Goal: Task Accomplishment & Management: Use online tool/utility

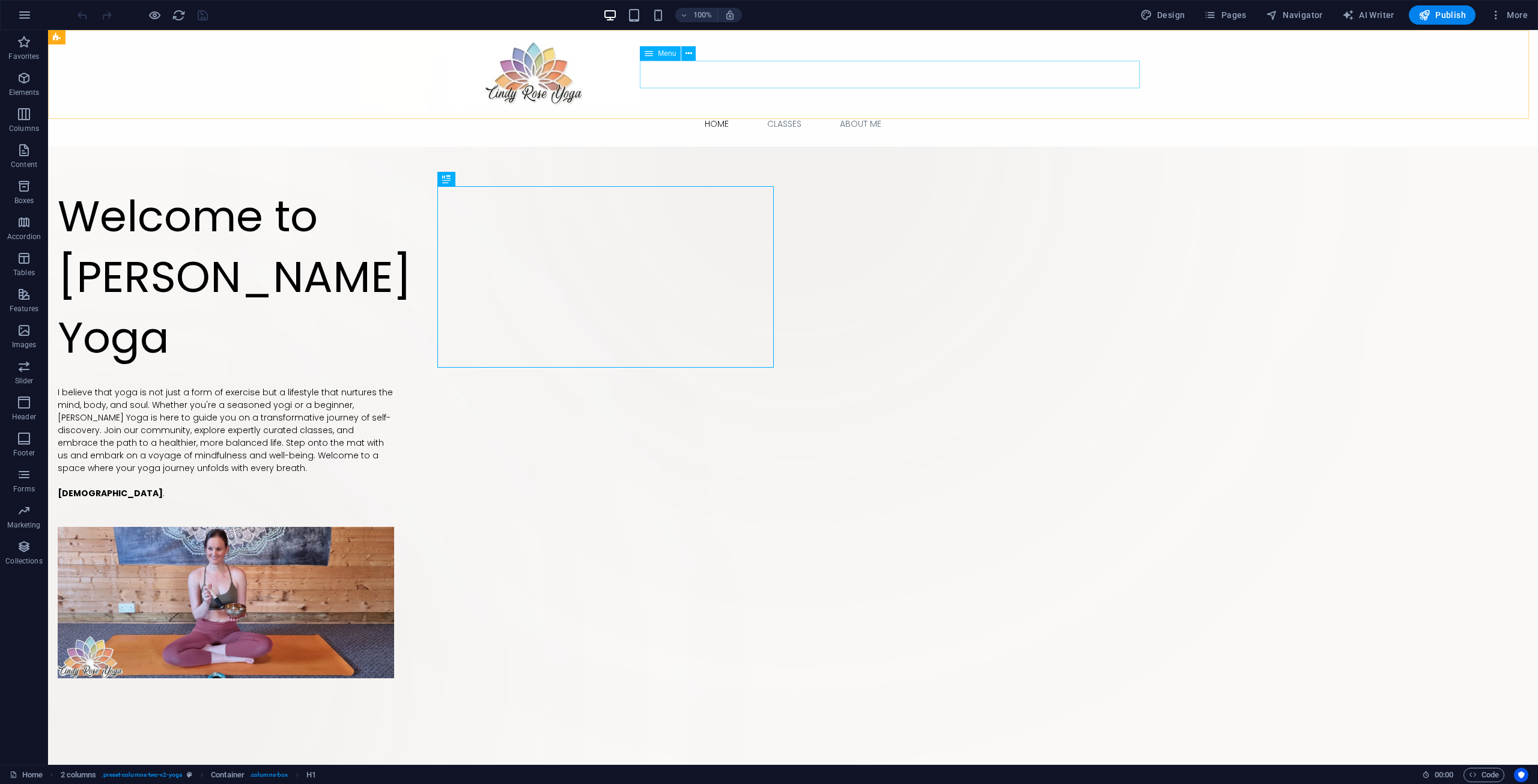
click at [890, 110] on nav "Home Classes About Me" at bounding box center [793, 124] width 703 height 28
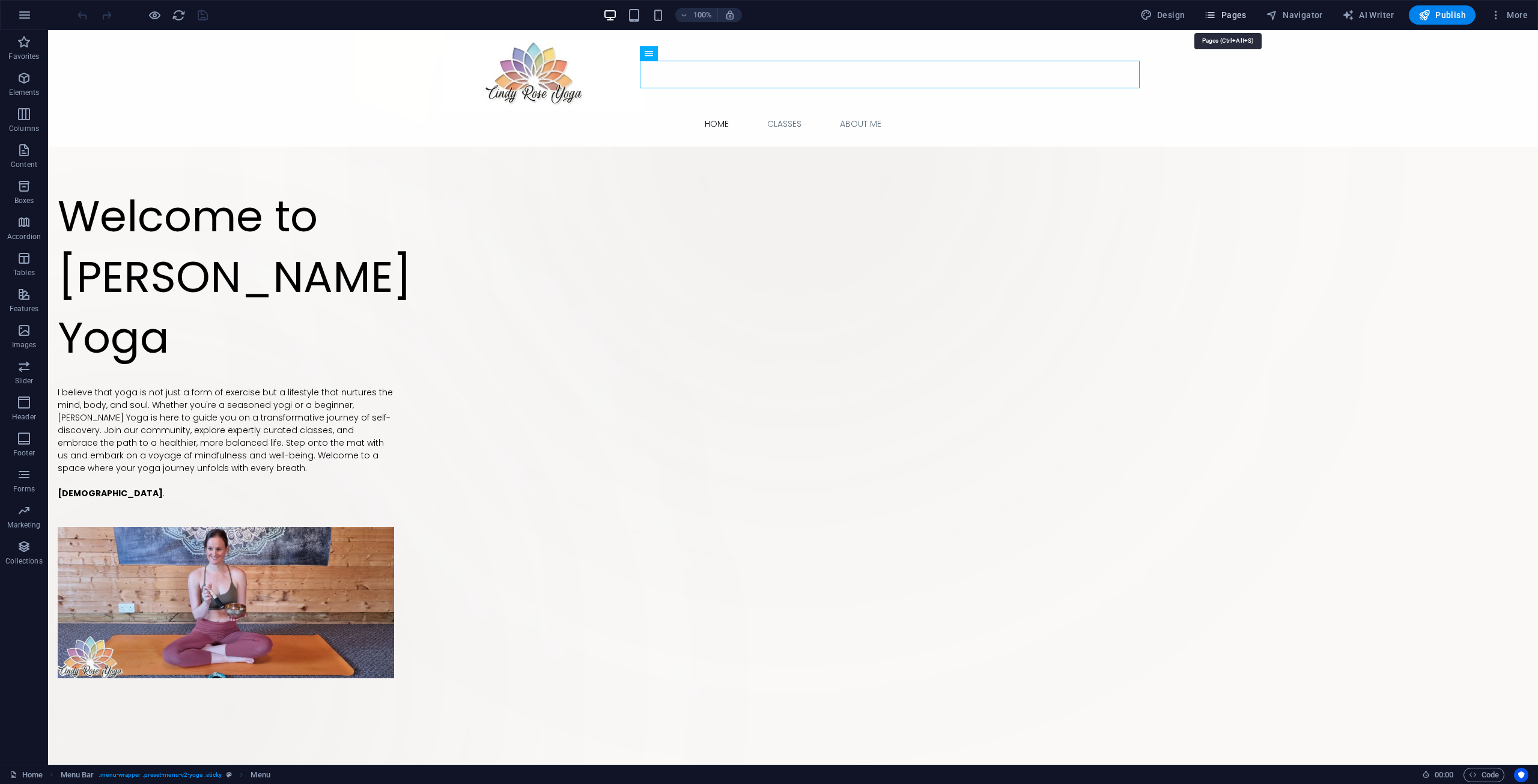
click at [1246, 10] on span "Pages" at bounding box center [1225, 14] width 42 height 12
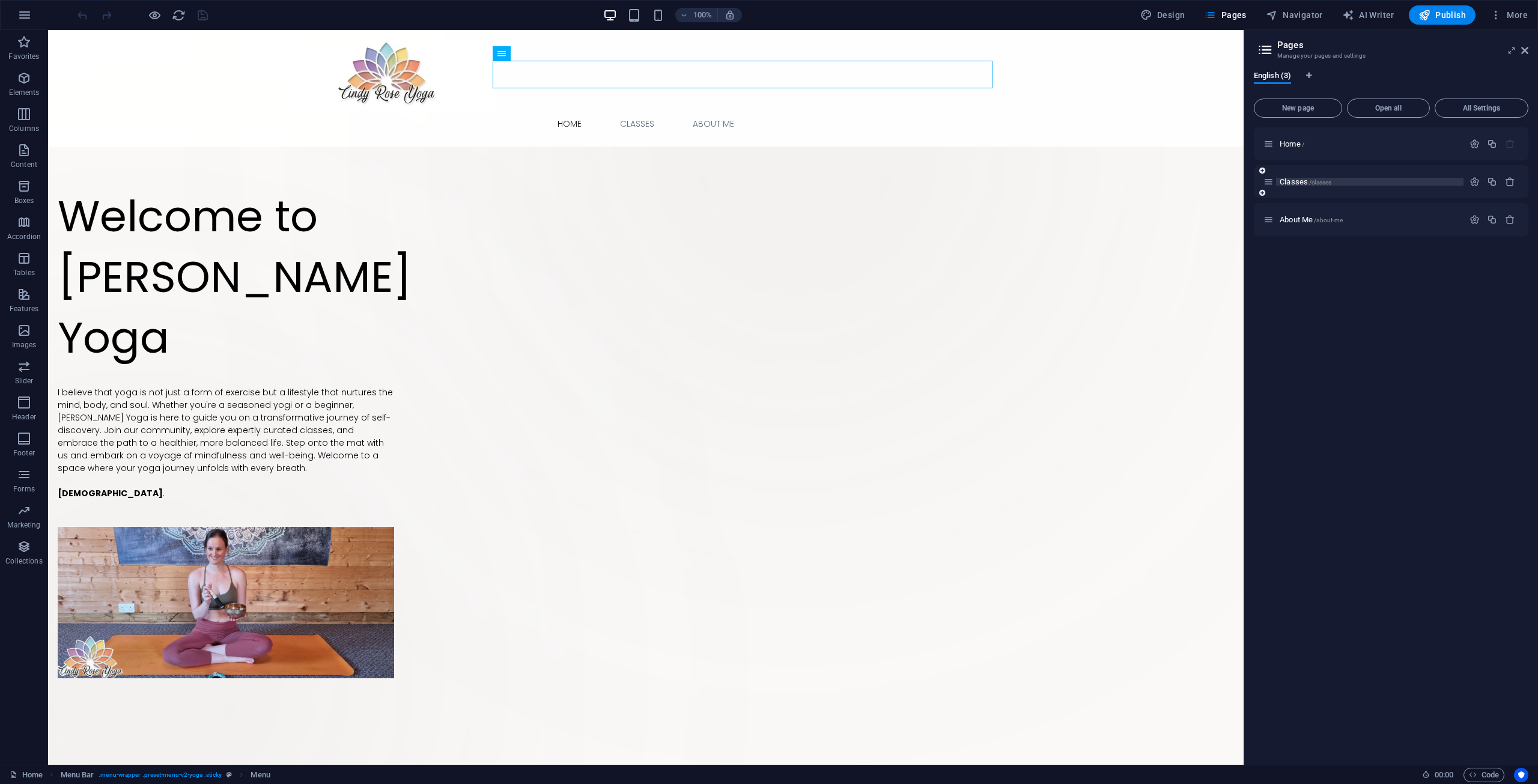
click at [1353, 181] on p "Classes /classes" at bounding box center [1370, 181] width 180 height 8
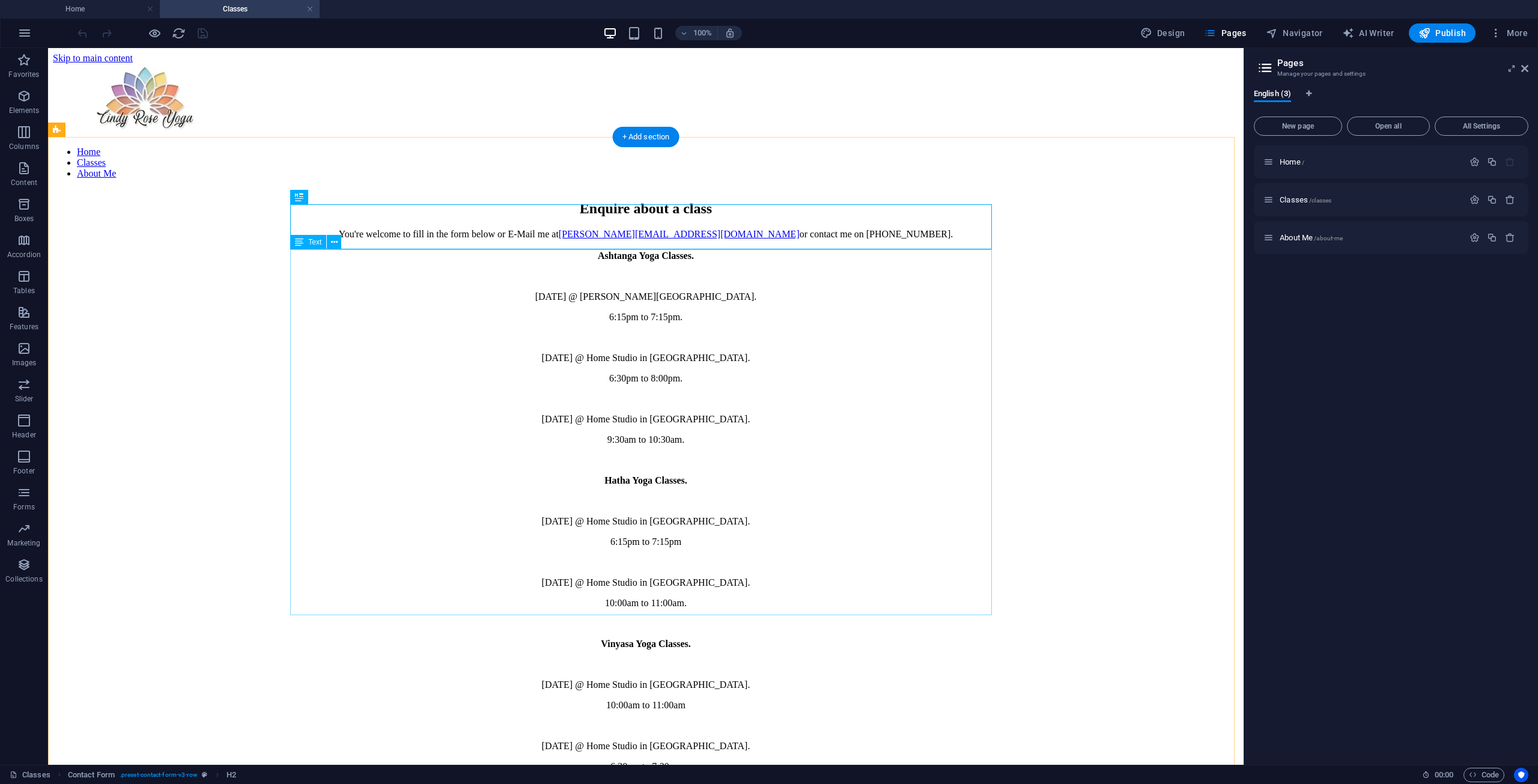
click at [630, 300] on div "You're welcome to fill in the form below or E-Mail me at [PERSON_NAME][EMAIL_AD…" at bounding box center [645, 511] width 1186 height 564
click at [639, 324] on div "You're welcome to fill in the form below or E-Mail me at [PERSON_NAME][EMAIL_AD…" at bounding box center [645, 511] width 1186 height 564
click at [331, 235] on button at bounding box center [334, 242] width 14 height 14
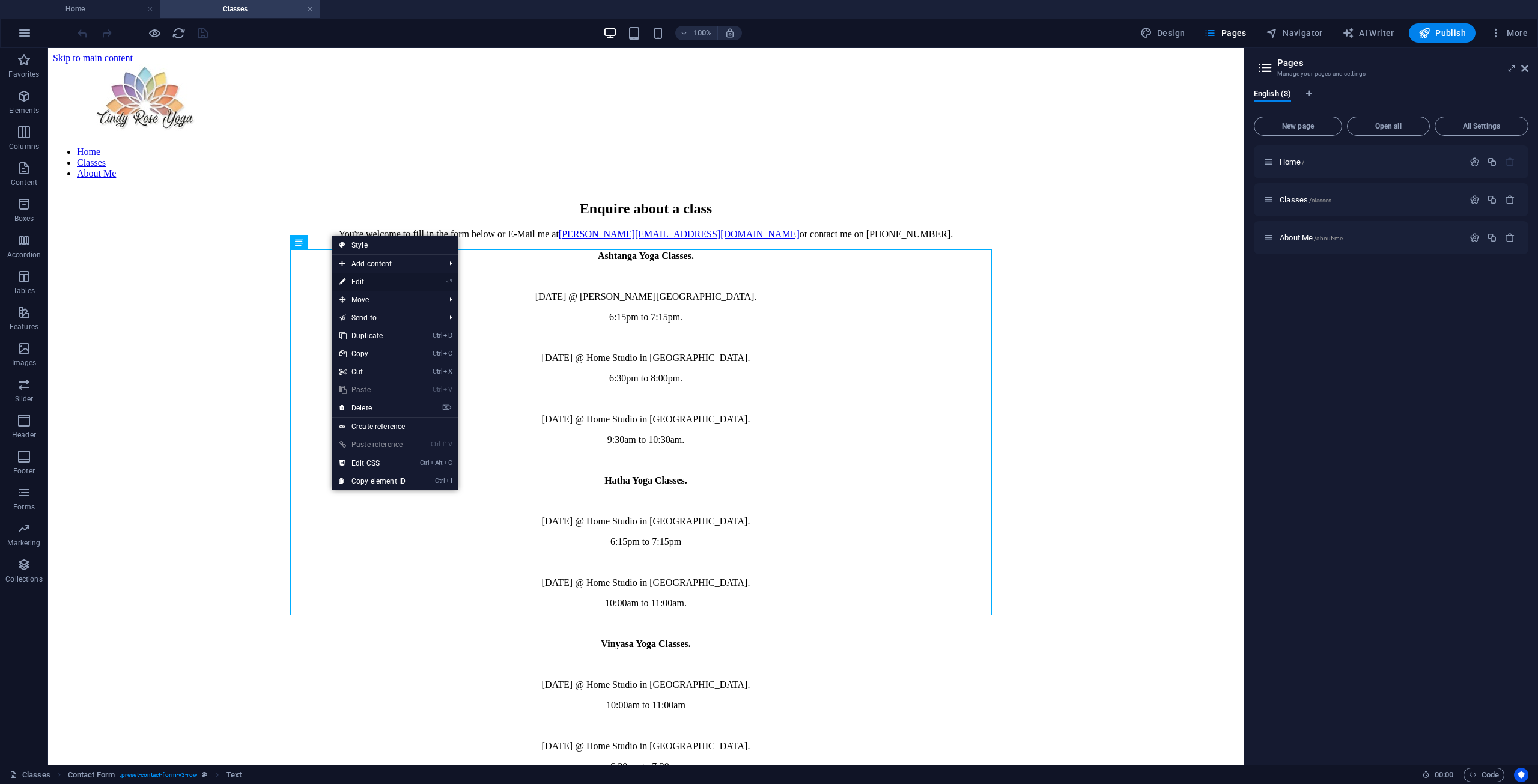
click at [368, 280] on link "⏎ Edit" at bounding box center [372, 282] width 80 height 18
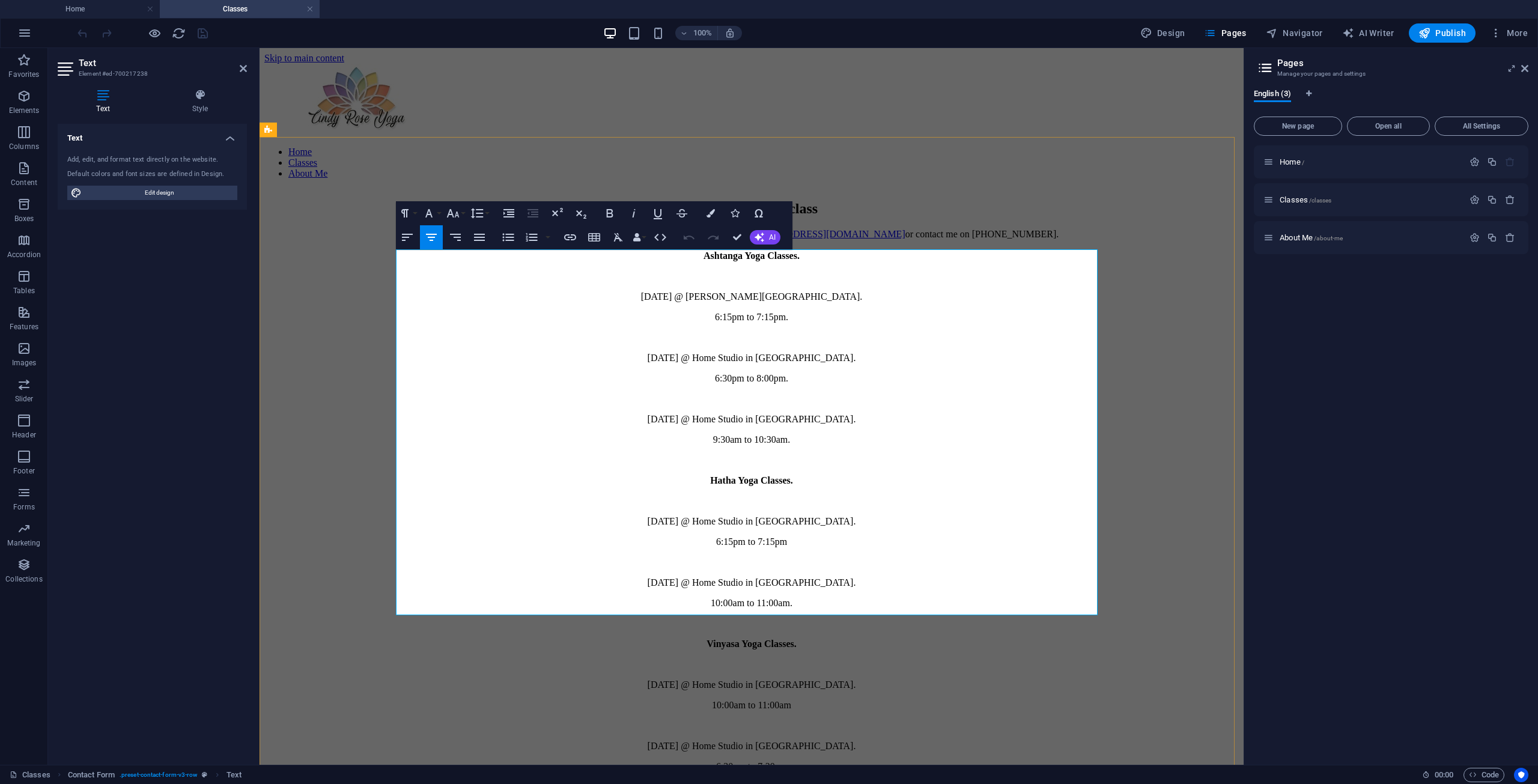
click at [692, 373] on p "6:30pm to 8:00pm." at bounding box center [751, 378] width 974 height 11
click at [724, 260] on strong "Ashtanga Yoga Classes." at bounding box center [751, 255] width 96 height 10
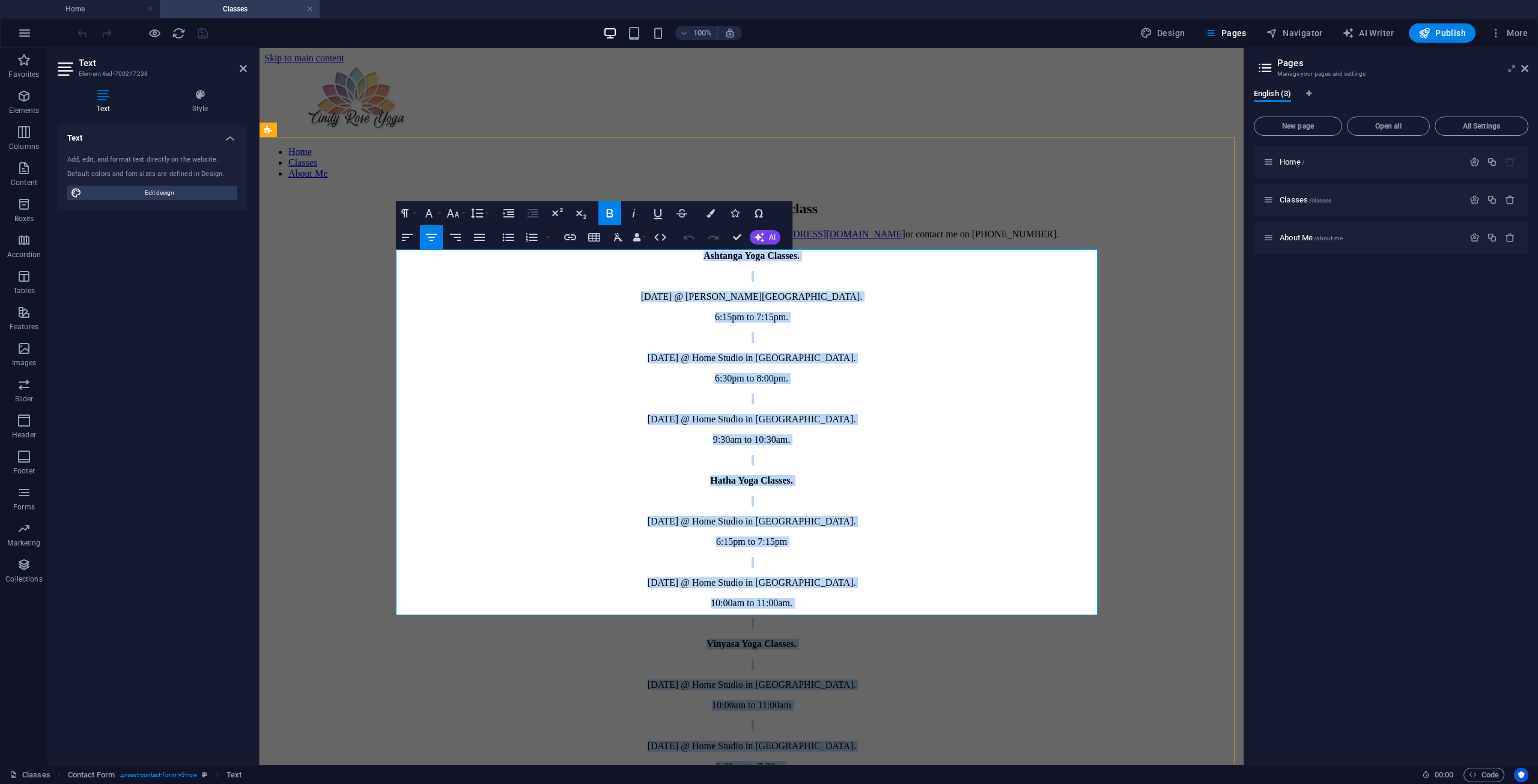
drag, startPoint x: 694, startPoint y: 282, endPoint x: 833, endPoint y: 596, distance: 343.4
click at [833, 596] on div "You're welcome to fill in the form below or E-Mail me at [PERSON_NAME][EMAIL_AD…" at bounding box center [751, 511] width 974 height 564
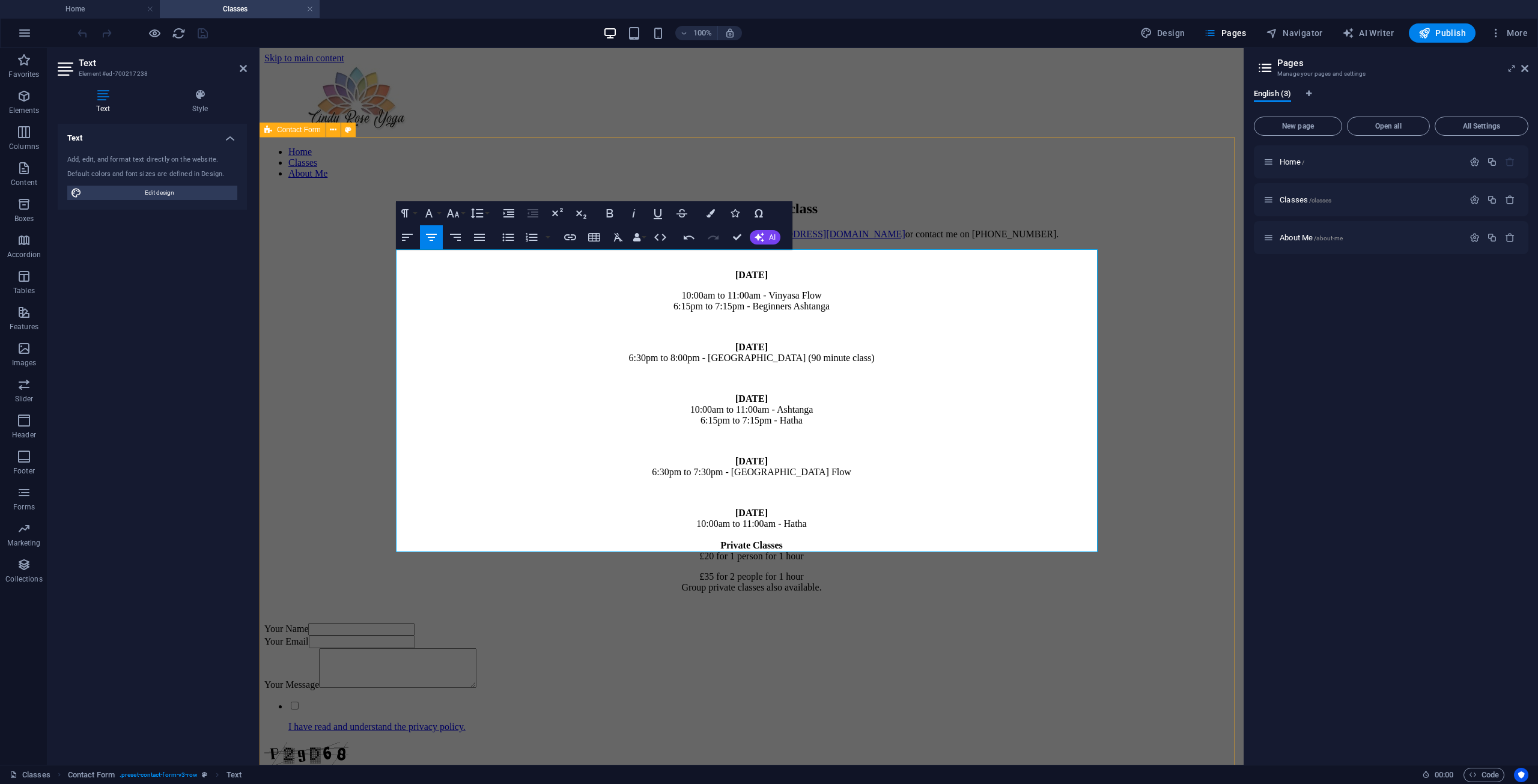
click at [1136, 333] on div "Enquire about a class You're welcome to fill in the form below or E-Mail me at …" at bounding box center [751, 503] width 974 height 604
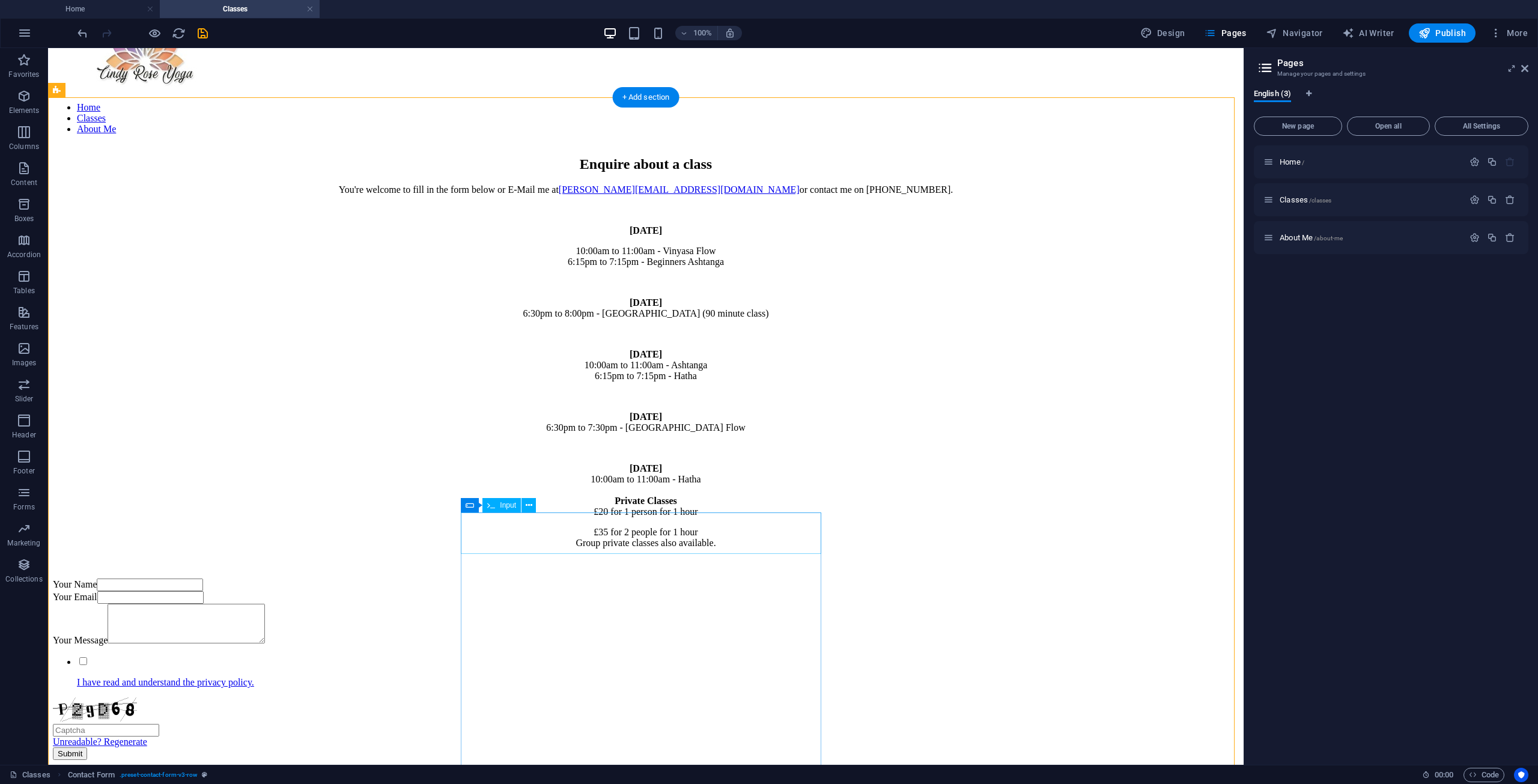
scroll to position [122, 0]
click at [661, 591] on div "Your Email" at bounding box center [645, 598] width 1186 height 13
click at [507, 419] on icon at bounding box center [508, 422] width 7 height 13
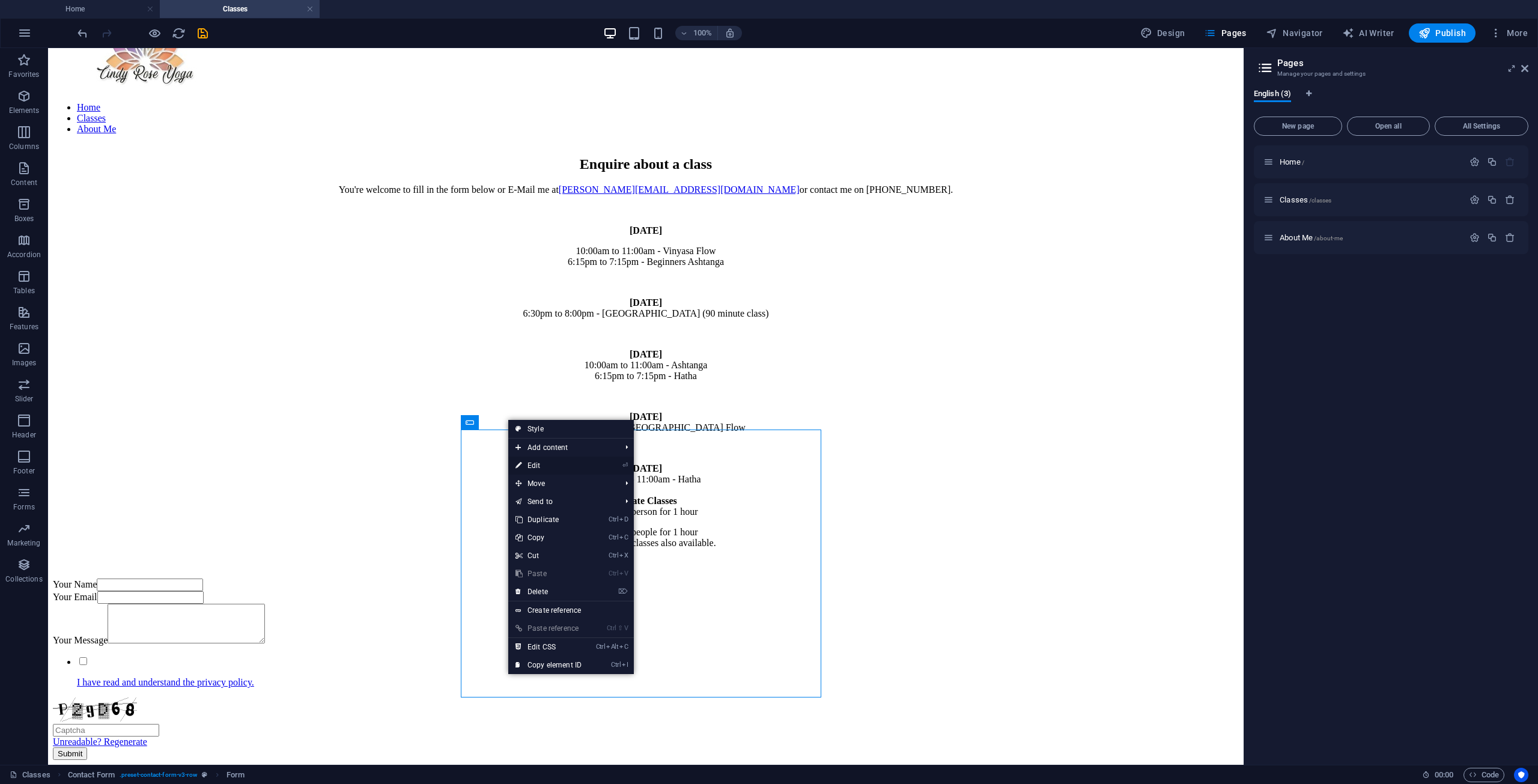
click at [532, 465] on link "⏎ Edit" at bounding box center [549, 465] width 80 height 18
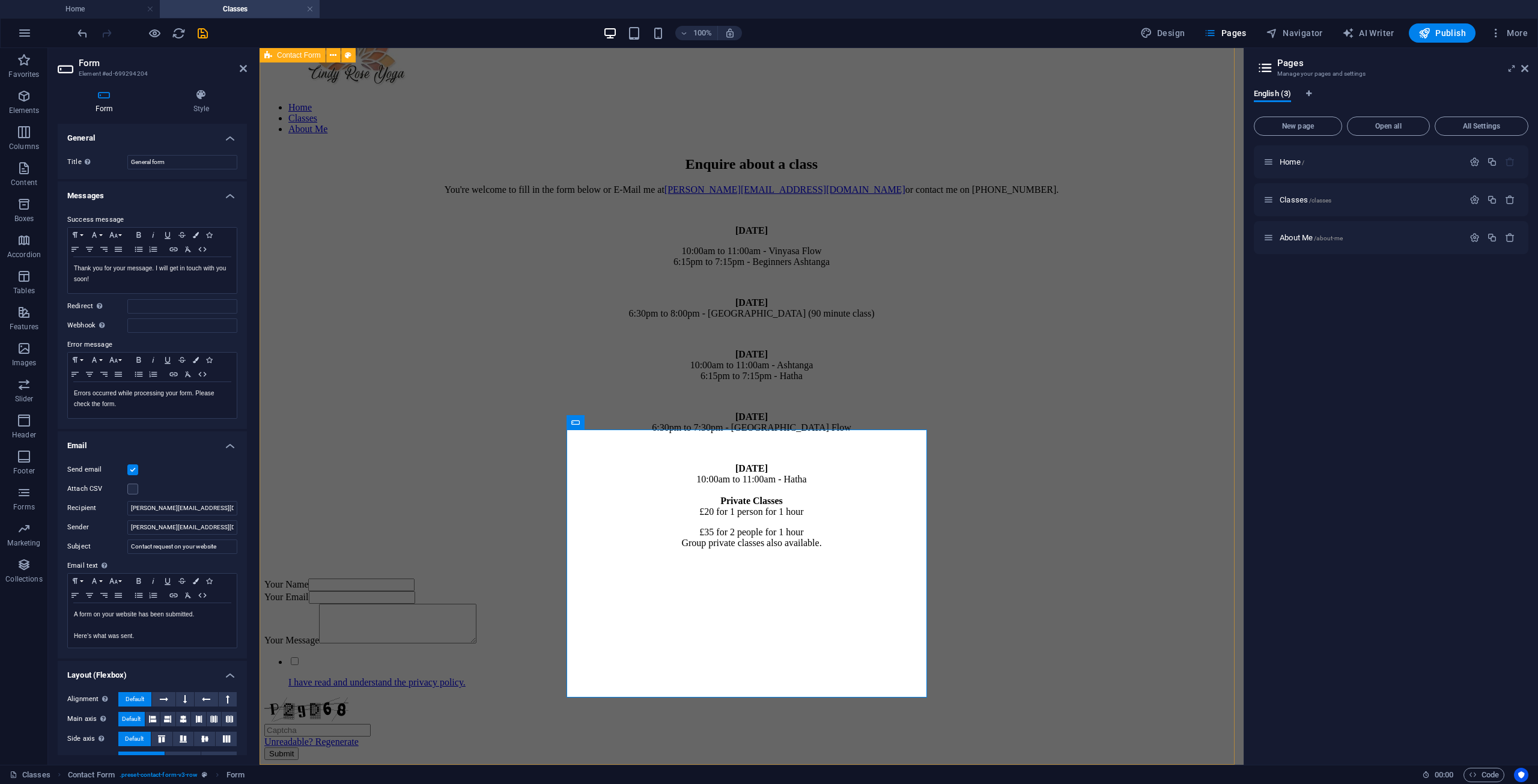
click at [531, 506] on div "Enquire about a class You're welcome to fill in the form below or E-Mail me at …" at bounding box center [751, 458] width 974 height 604
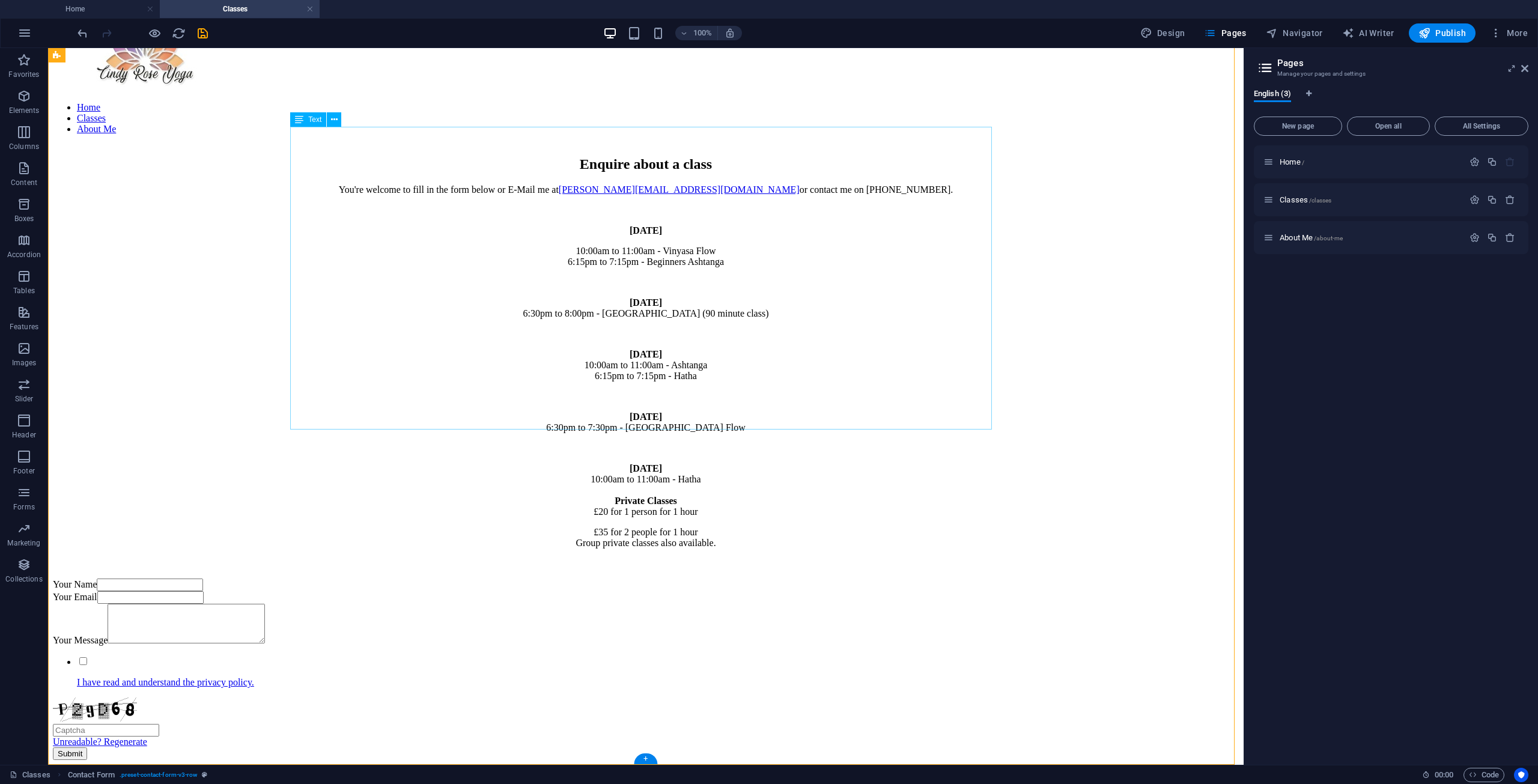
click at [562, 185] on div "You're welcome to fill in the form below or E-Mail me at [PERSON_NAME][EMAIL_AD…" at bounding box center [645, 377] width 1186 height 385
click at [566, 185] on div "You're welcome to fill in the form below or E-Mail me at [PERSON_NAME][EMAIL_AD…" at bounding box center [645, 377] width 1186 height 385
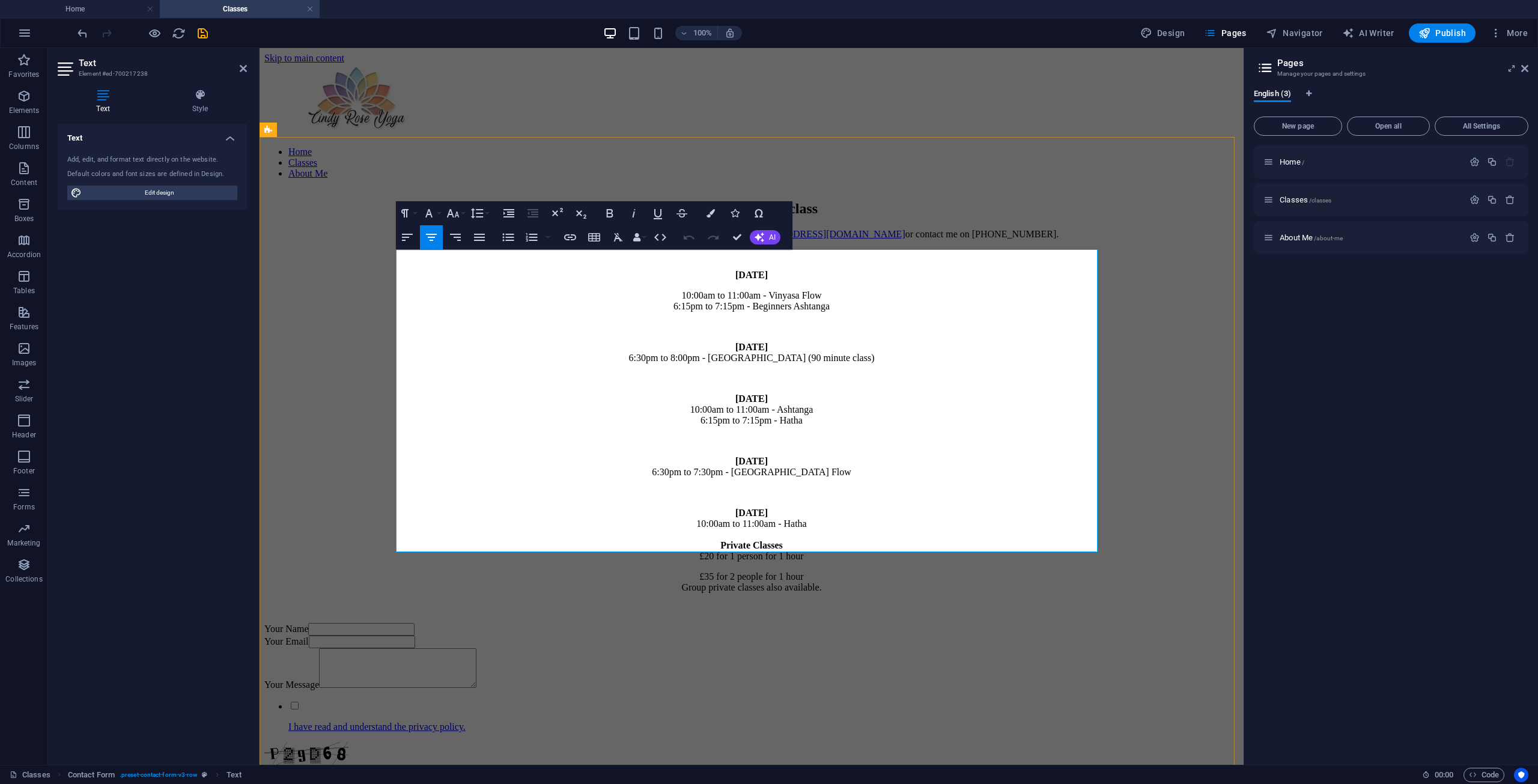
click at [987, 240] on p "You're welcome to fill in the form below or E-Mail me at [PERSON_NAME][EMAIL_AD…" at bounding box center [751, 234] width 974 height 11
click at [672, 240] on p "You're welcome to fill in the form below or E-Mail me at [PERSON_NAME][EMAIL_AD…" at bounding box center [751, 234] width 974 height 11
click at [1119, 300] on div "Enquire about a class You're welcome to fill in the form below but please inclu…" at bounding box center [751, 503] width 974 height 604
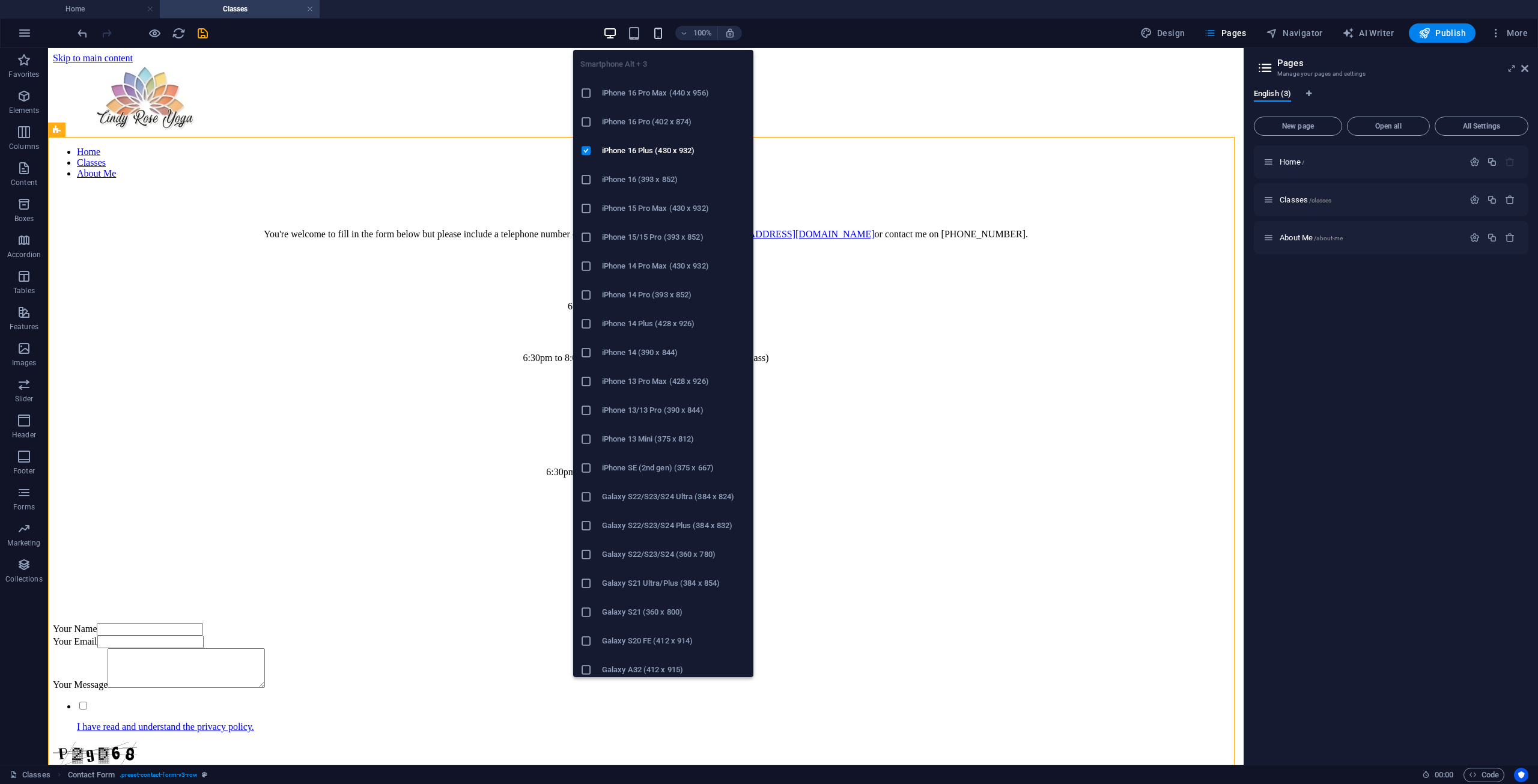
click at [660, 32] on icon "button" at bounding box center [659, 33] width 14 height 14
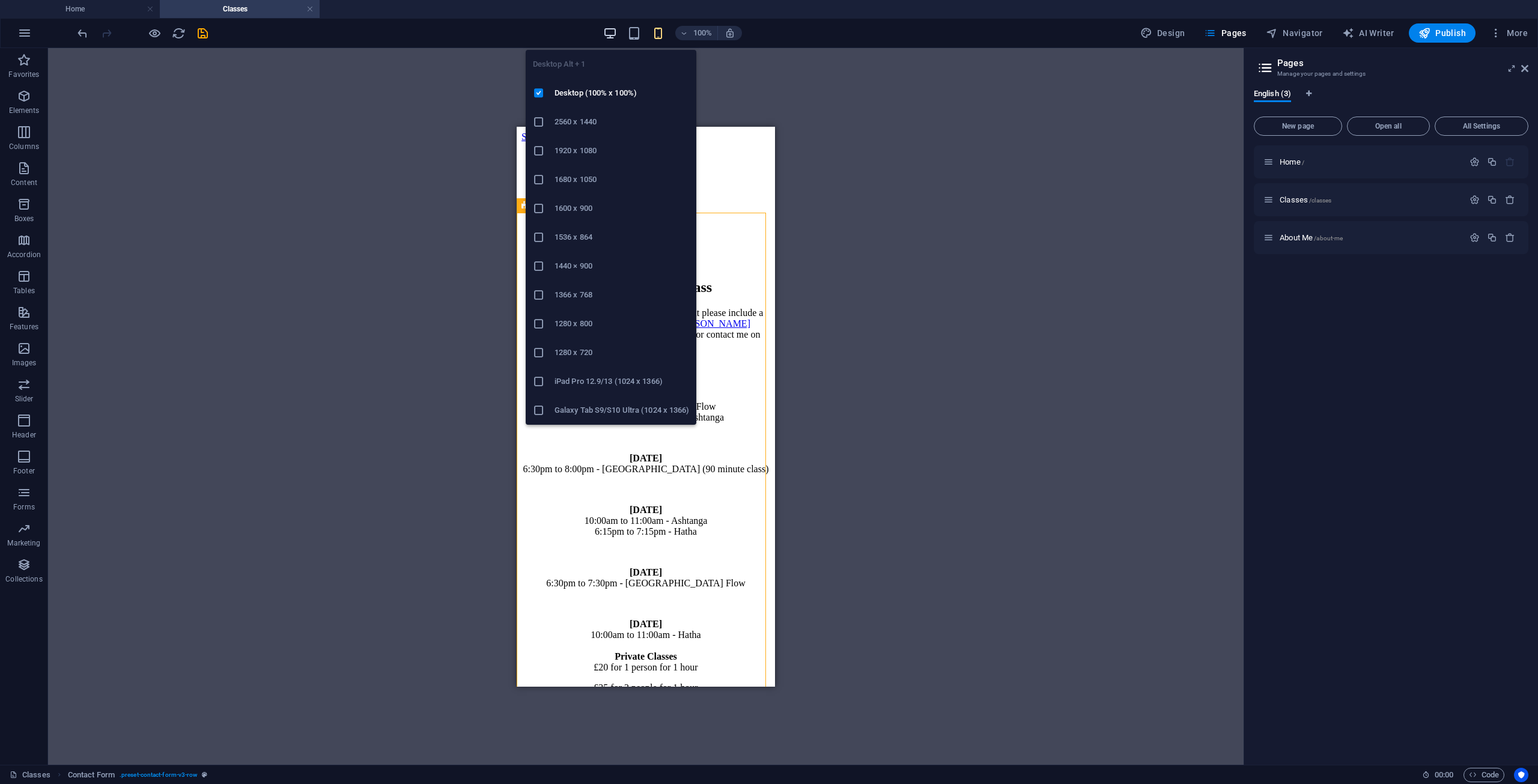
click at [606, 35] on icon "button" at bounding box center [610, 33] width 14 height 14
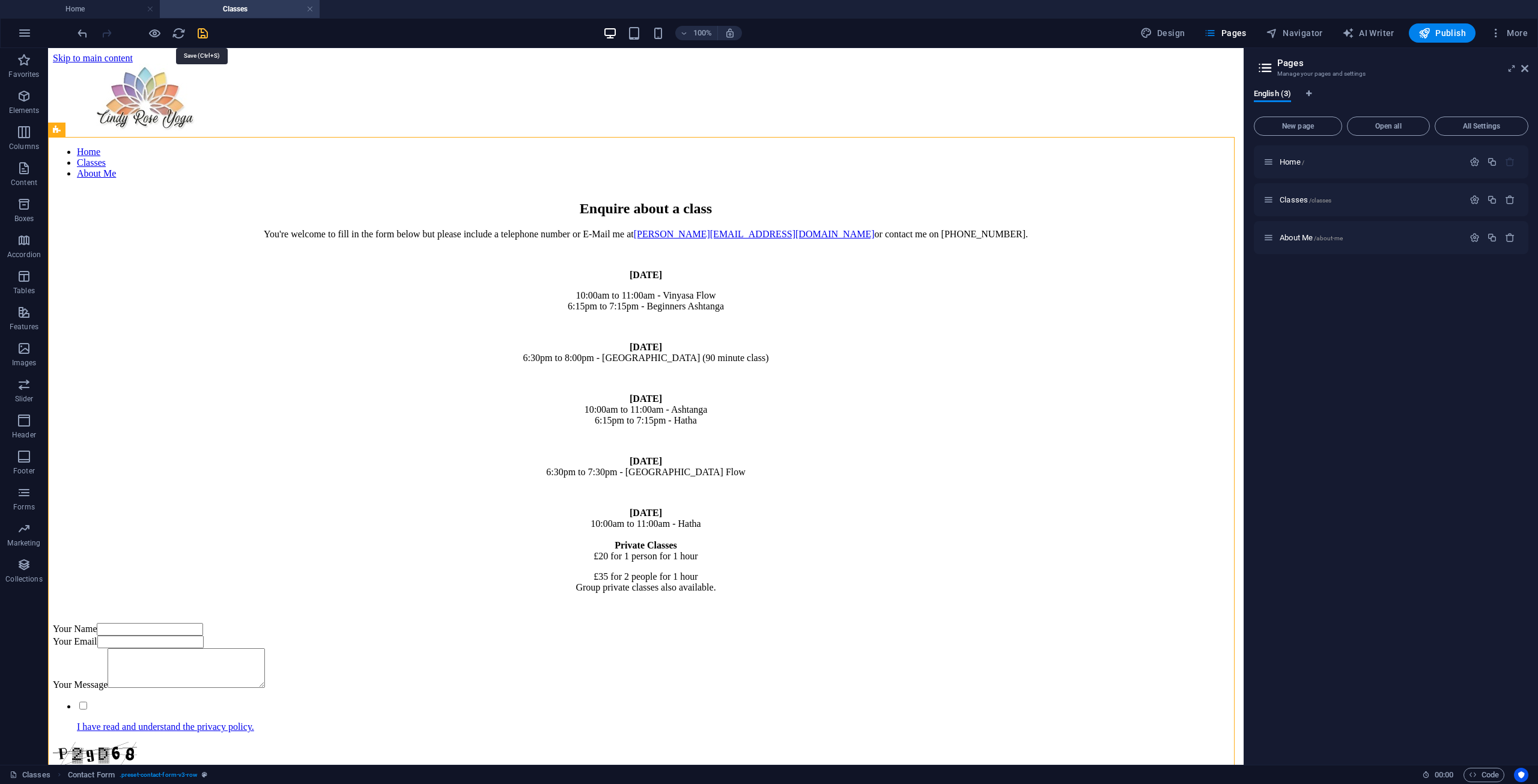
click at [203, 33] on icon "save" at bounding box center [203, 33] width 14 height 14
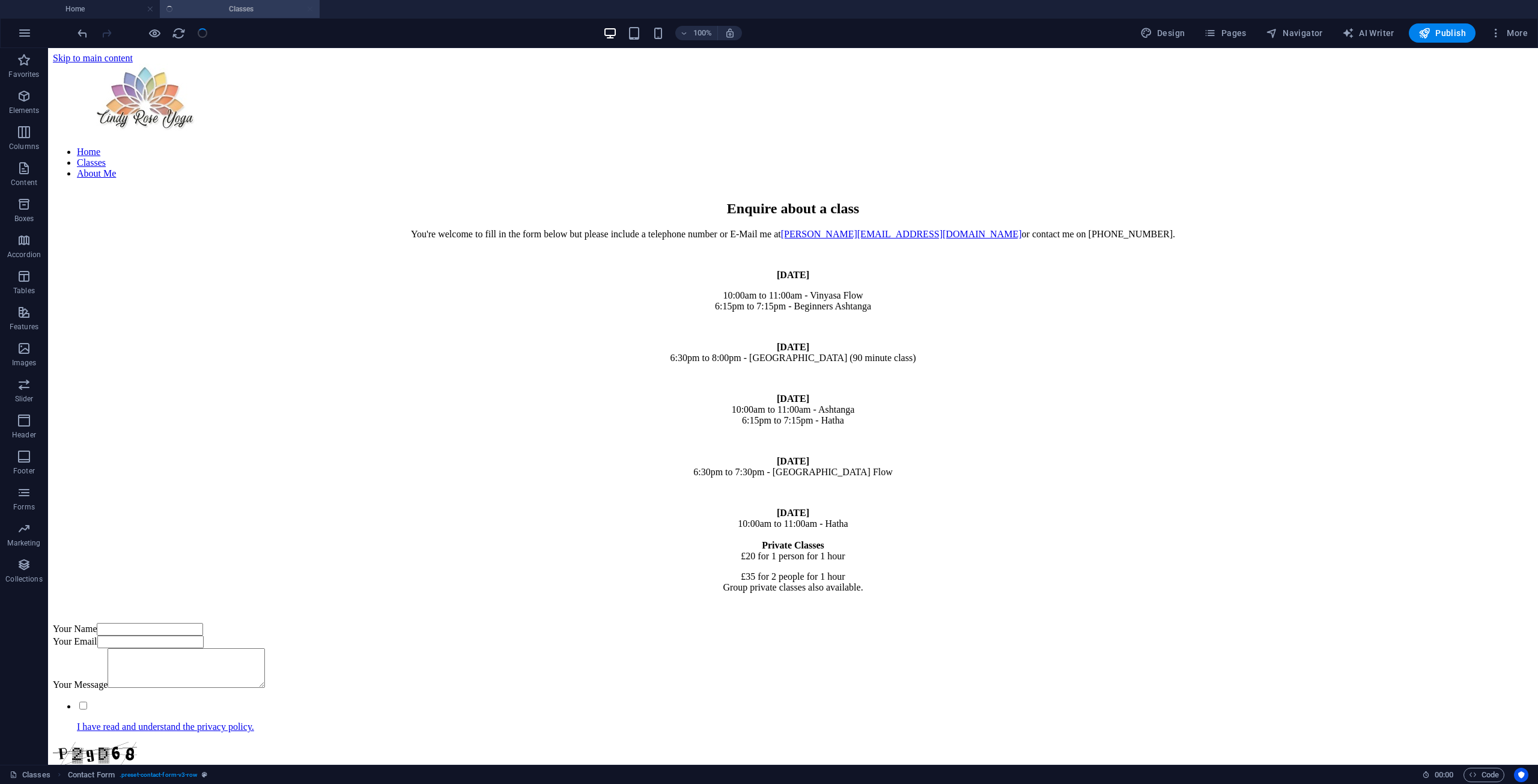
checkbox input "false"
click at [1430, 28] on icon "button" at bounding box center [1424, 33] width 12 height 12
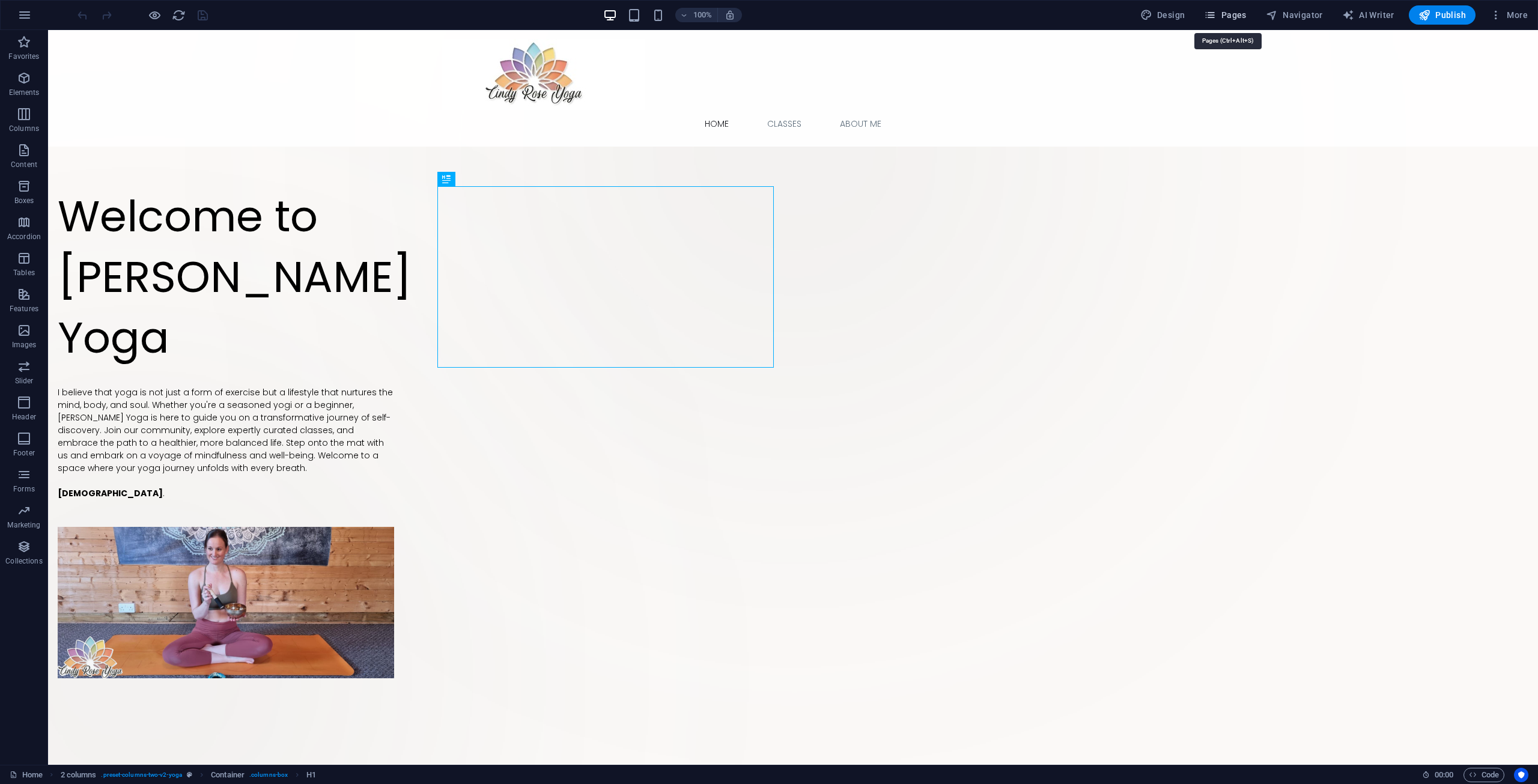
click at [1238, 15] on span "Pages" at bounding box center [1225, 14] width 42 height 12
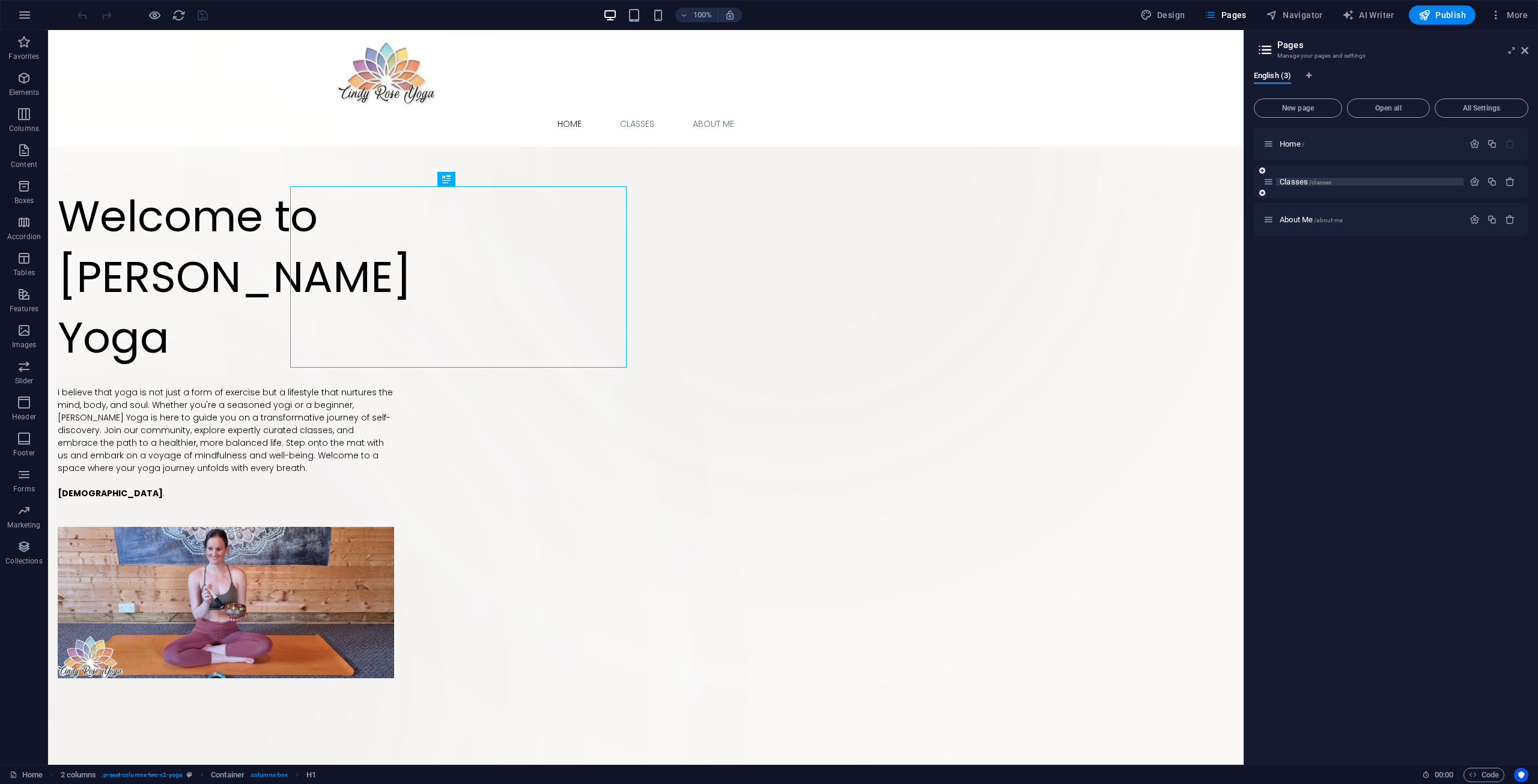
click at [1296, 180] on span "Classes /classes" at bounding box center [1306, 181] width 51 height 9
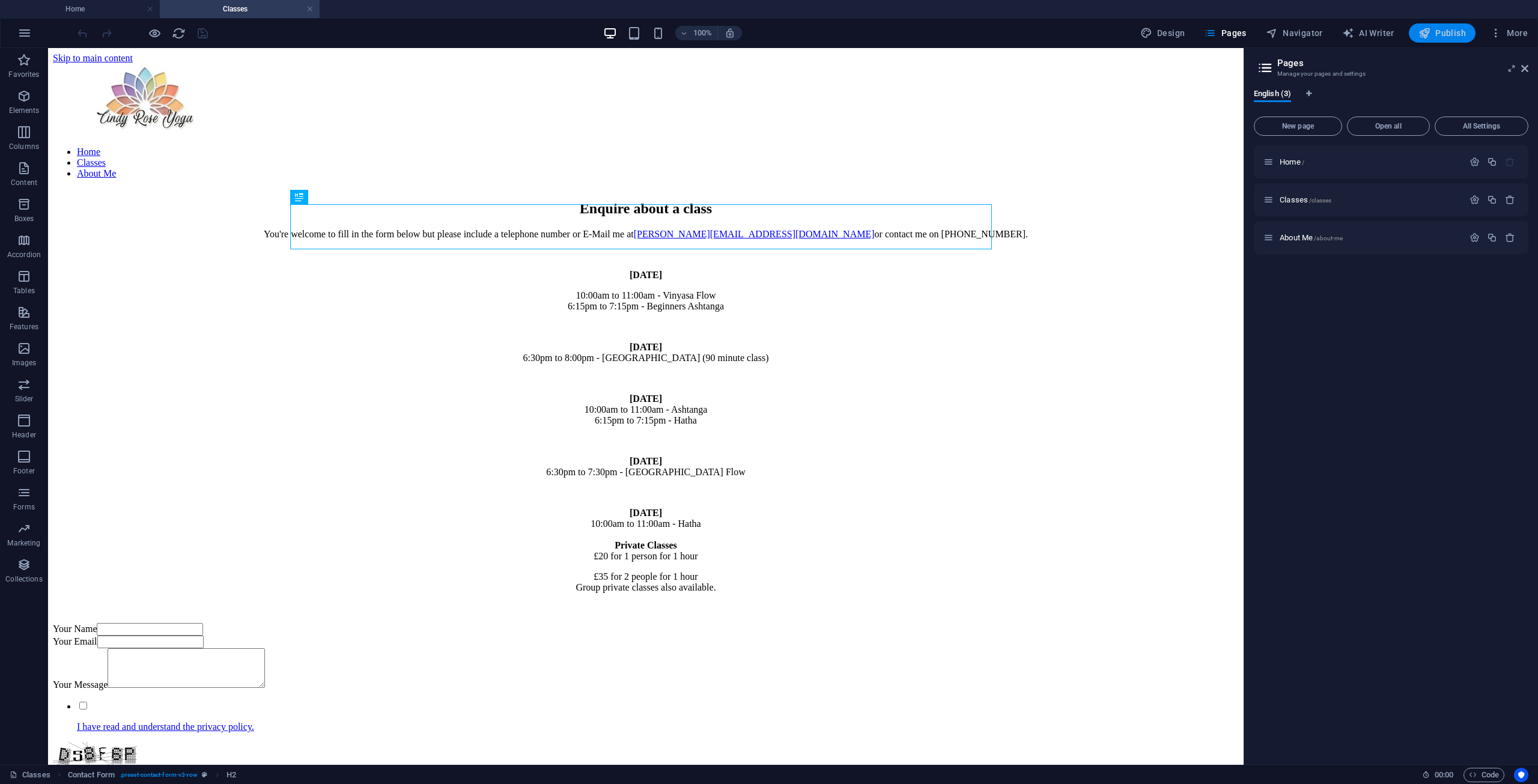
click at [1459, 39] on button "Publish" at bounding box center [1442, 33] width 67 height 19
